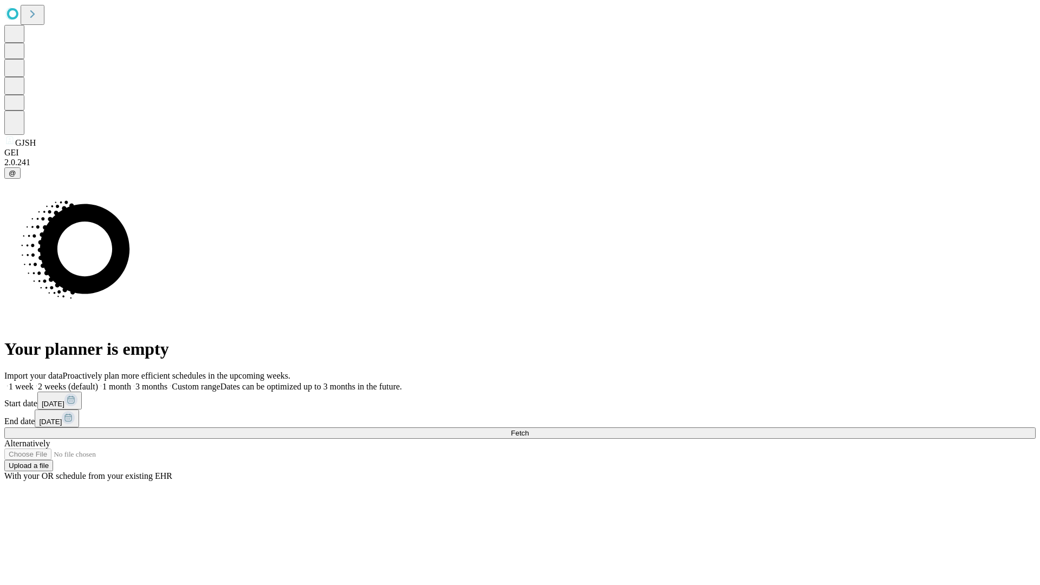
click at [528, 429] on span "Fetch" at bounding box center [520, 433] width 18 height 8
